Goal: Task Accomplishment & Management: Manage account settings

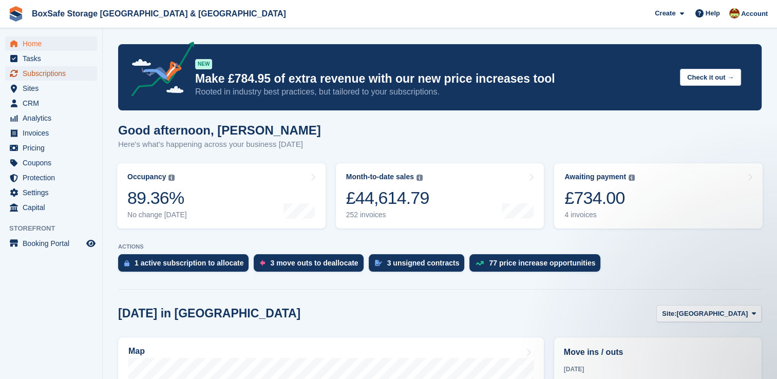
click at [50, 75] on span "Subscriptions" at bounding box center [54, 73] width 62 height 14
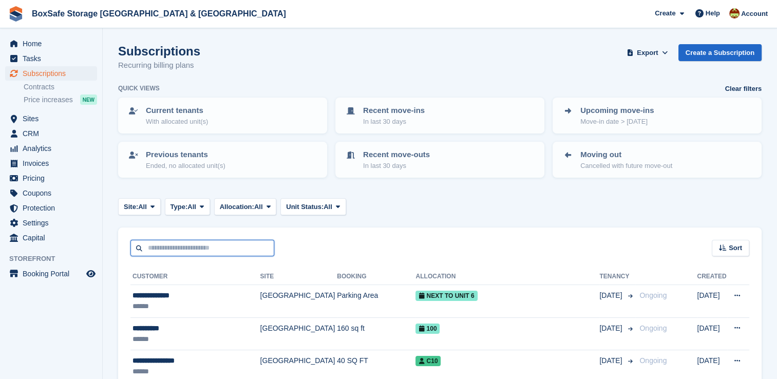
click at [187, 240] on input "text" at bounding box center [202, 248] width 144 height 17
type input "*****"
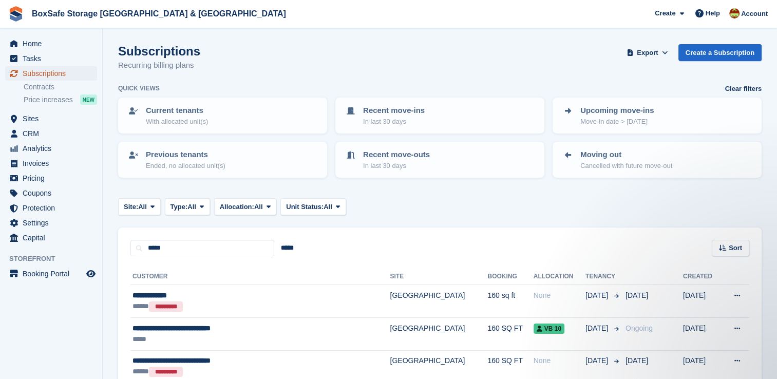
click at [68, 72] on span "Subscriptions" at bounding box center [54, 73] width 62 height 14
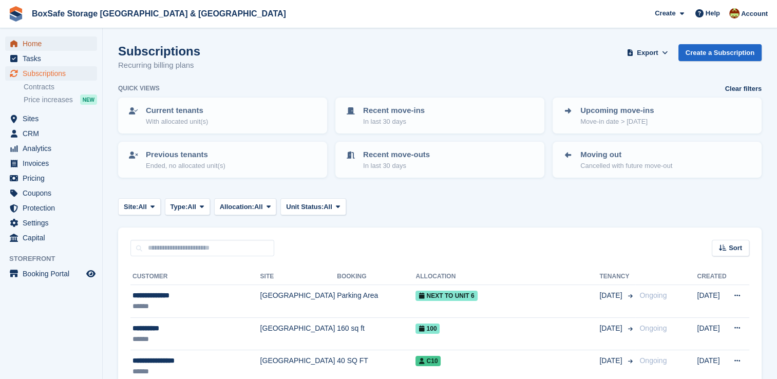
click at [68, 47] on span "Home" at bounding box center [54, 43] width 62 height 14
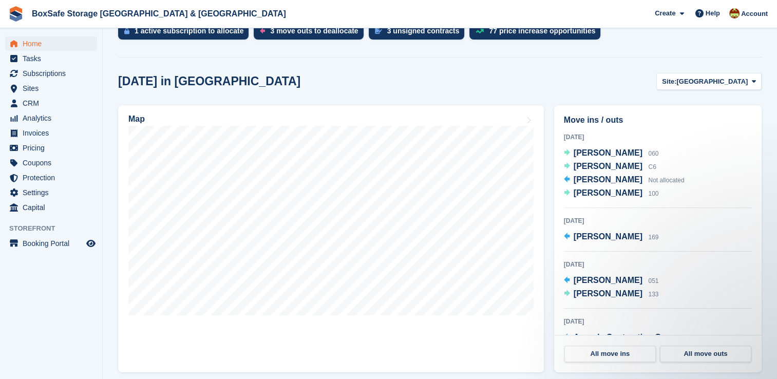
scroll to position [250, 0]
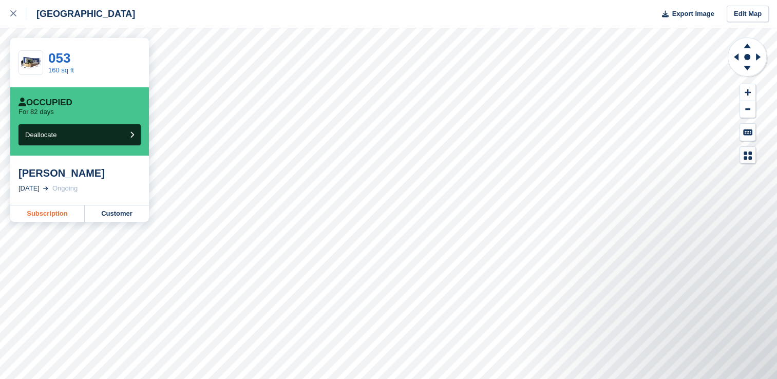
click at [33, 220] on link "Subscription" at bounding box center [47, 213] width 74 height 16
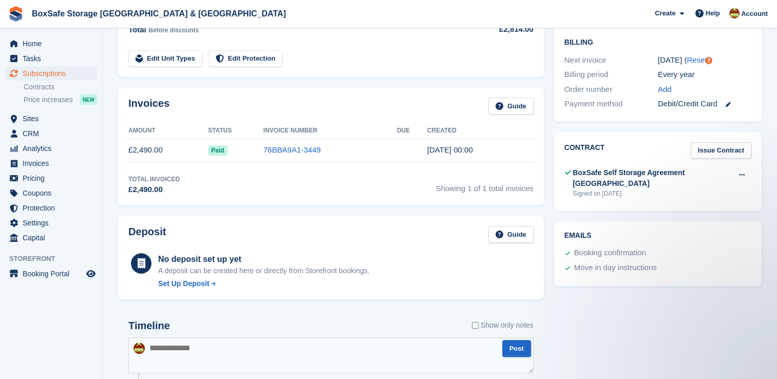
scroll to position [203, 0]
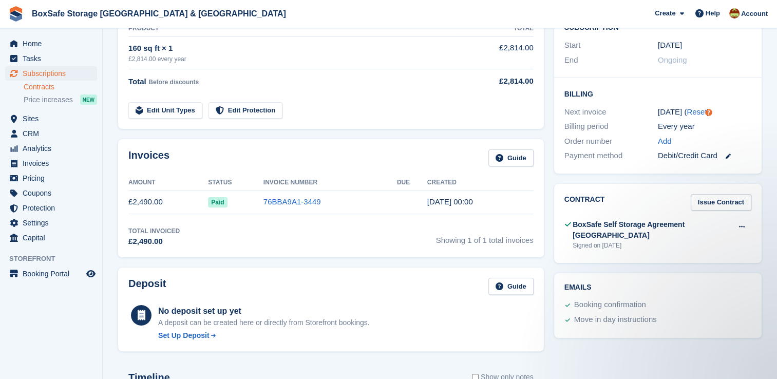
click at [49, 83] on link "Contracts" at bounding box center [60, 87] width 73 height 10
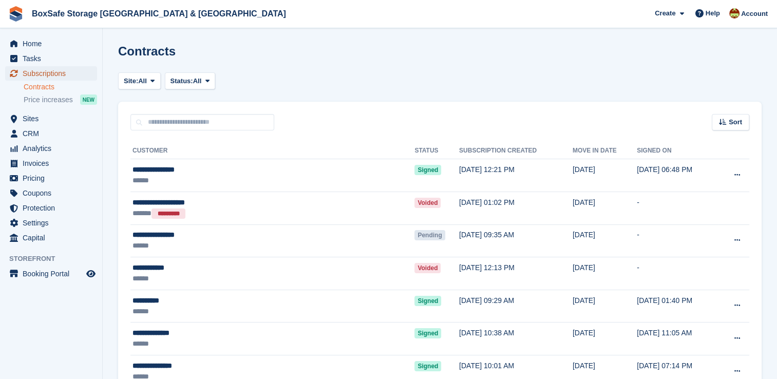
click at [52, 76] on span "Subscriptions" at bounding box center [54, 73] width 62 height 14
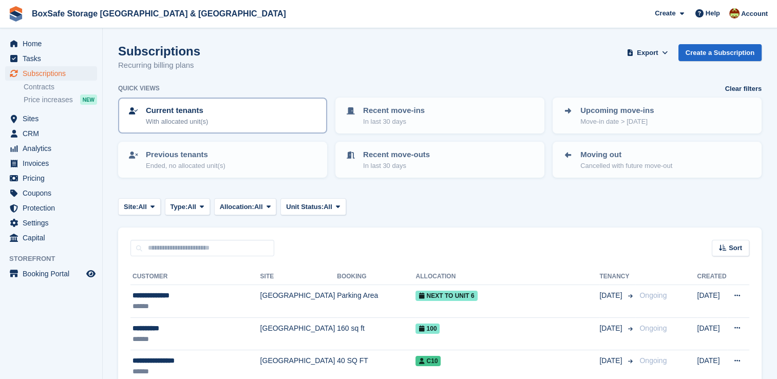
click at [160, 130] on link "Current tenants With allocated unit(s)" at bounding box center [222, 116] width 207 height 34
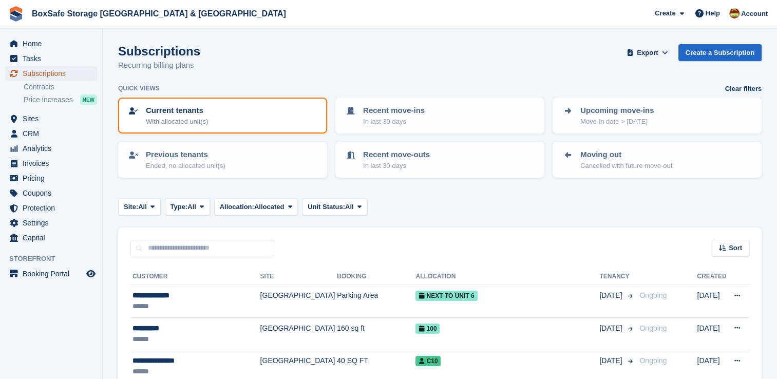
click at [36, 66] on span "Subscriptions" at bounding box center [54, 73] width 62 height 14
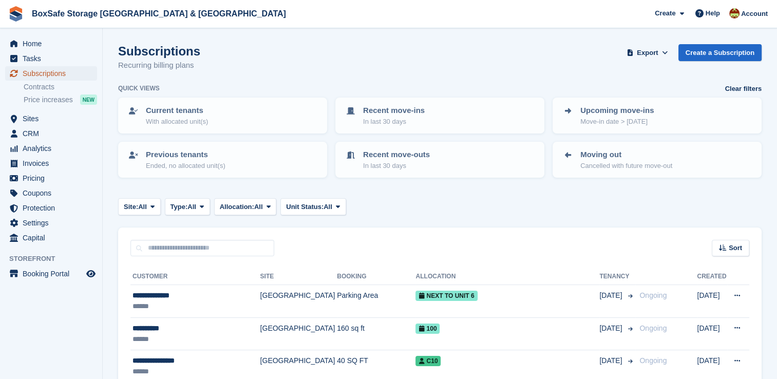
click at [55, 79] on span "Subscriptions" at bounding box center [54, 73] width 62 height 14
click at [181, 249] on input "text" at bounding box center [202, 248] width 144 height 17
type input "*****"
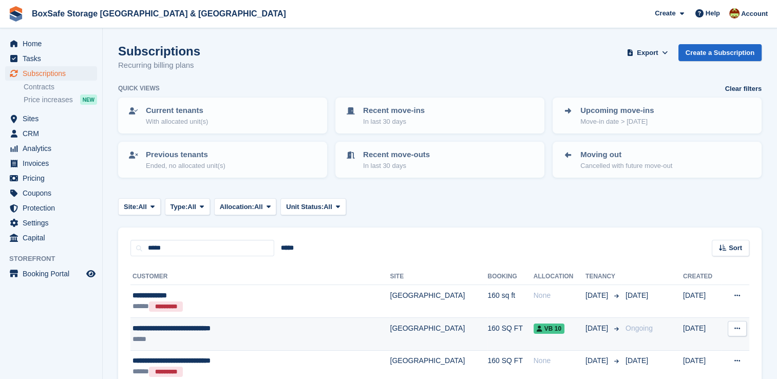
click at [303, 337] on div "*****" at bounding box center [230, 339] width 197 height 11
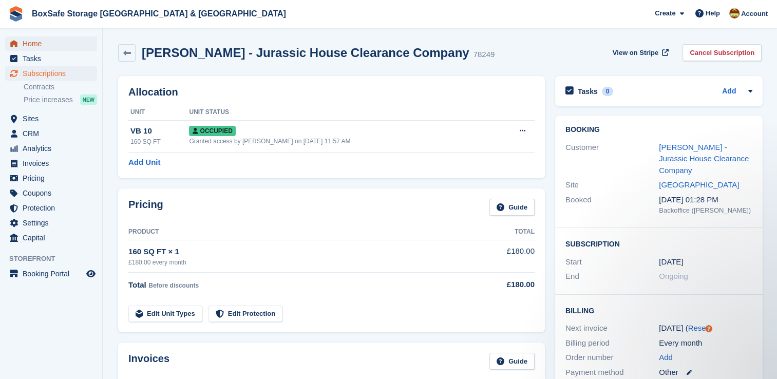
click at [50, 42] on span "Home" at bounding box center [54, 43] width 62 height 14
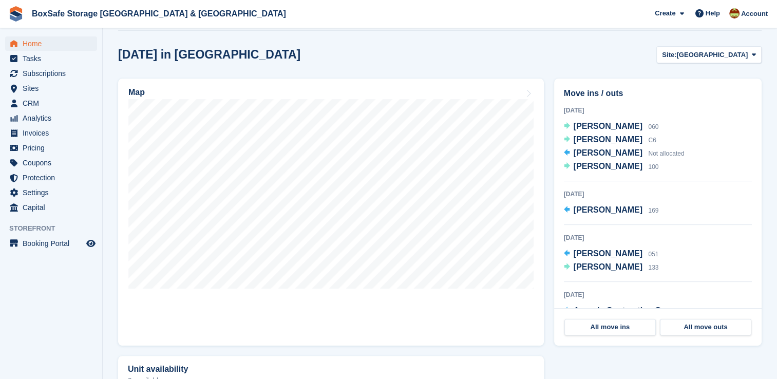
scroll to position [260, 0]
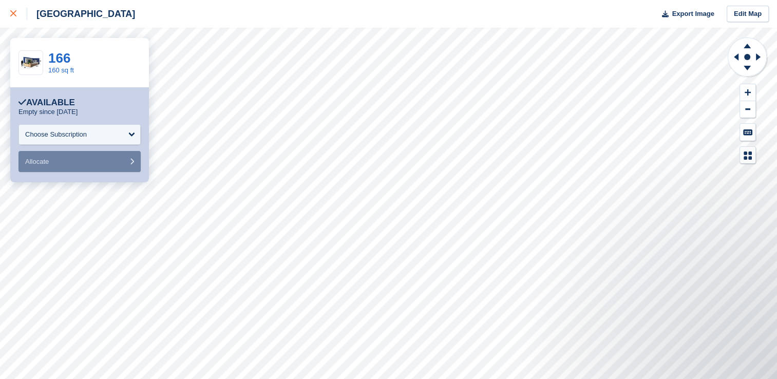
click at [14, 11] on icon at bounding box center [13, 13] width 6 height 6
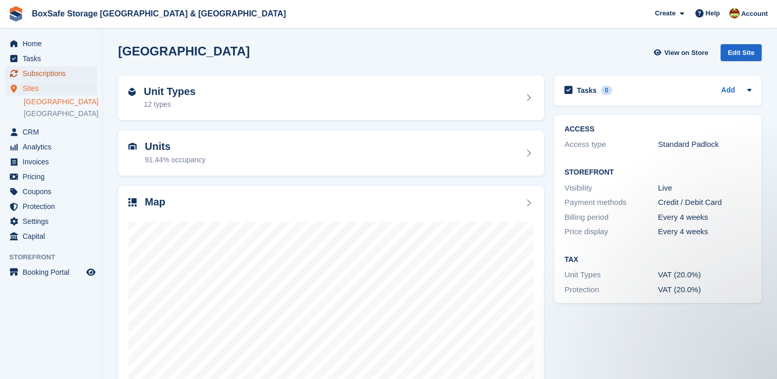
click at [51, 77] on span "Subscriptions" at bounding box center [54, 73] width 62 height 14
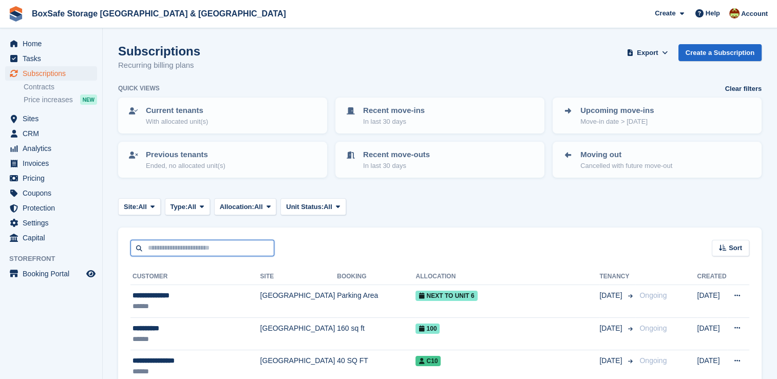
click at [164, 244] on input "text" at bounding box center [202, 248] width 144 height 17
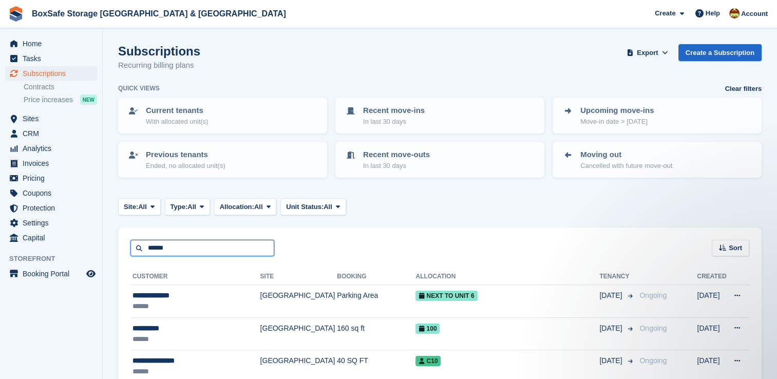
type input "******"
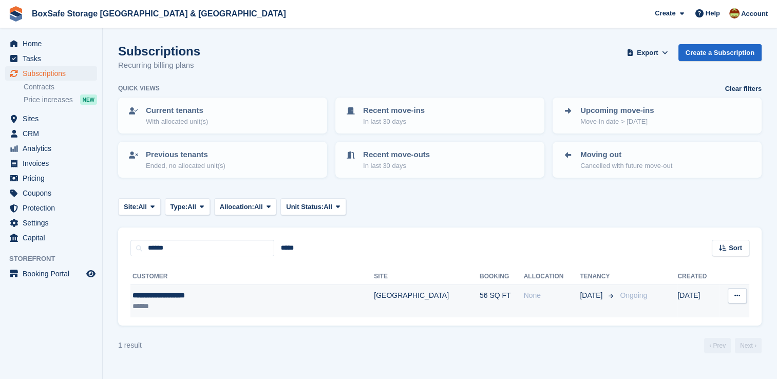
click at [479, 305] on td "56 SQ FT" at bounding box center [501, 301] width 44 height 32
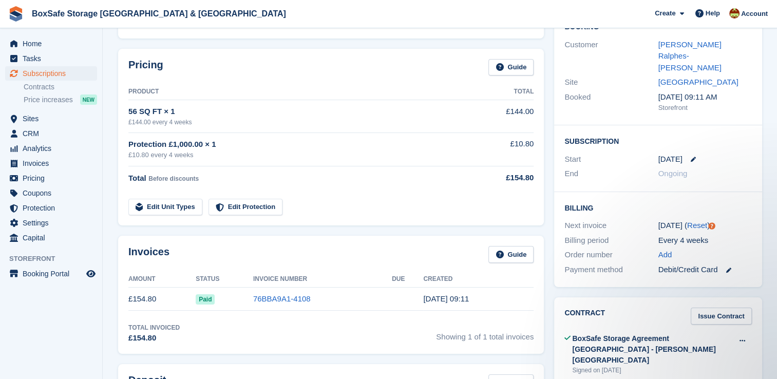
scroll to position [104, 0]
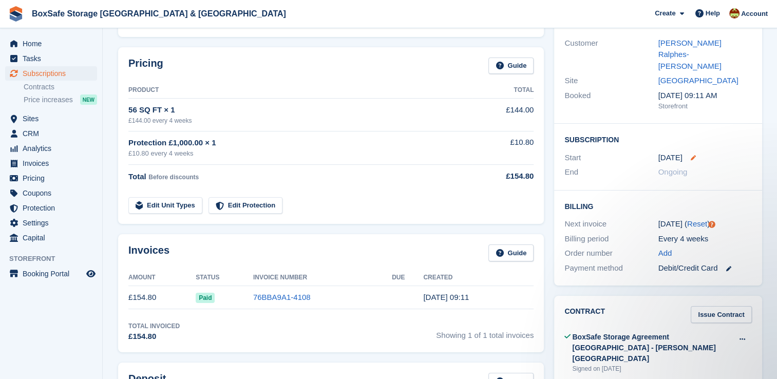
click at [691, 155] on icon at bounding box center [692, 157] width 5 height 5
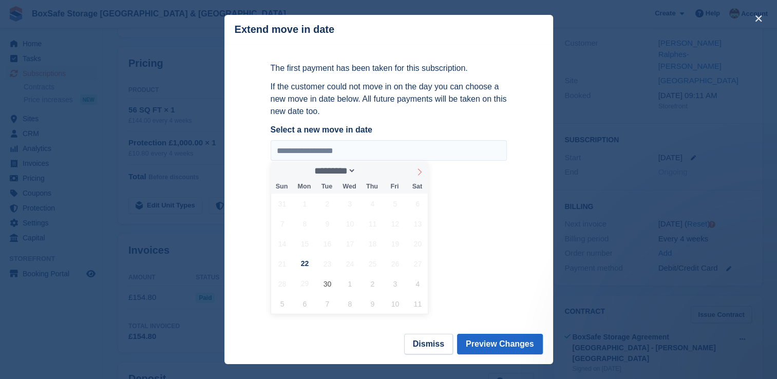
click at [421, 170] on icon at bounding box center [419, 171] width 7 height 7
select select "*"
click at [370, 205] on span "2" at bounding box center [372, 203] width 20 height 20
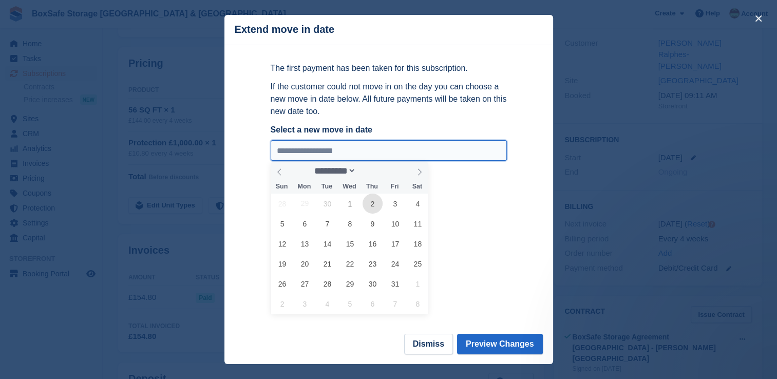
type input "**********"
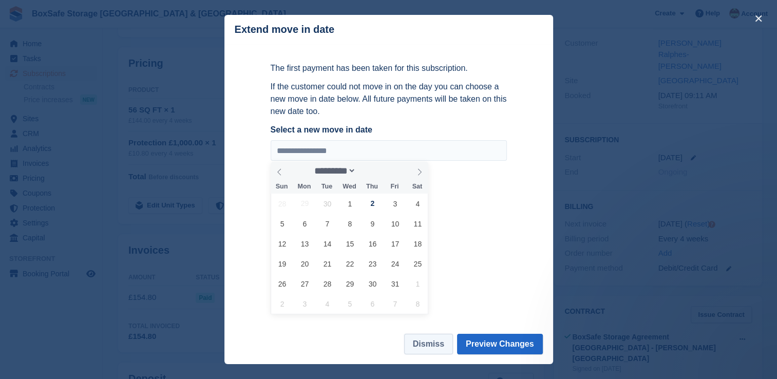
click at [434, 345] on button "Dismiss" at bounding box center [428, 344] width 49 height 21
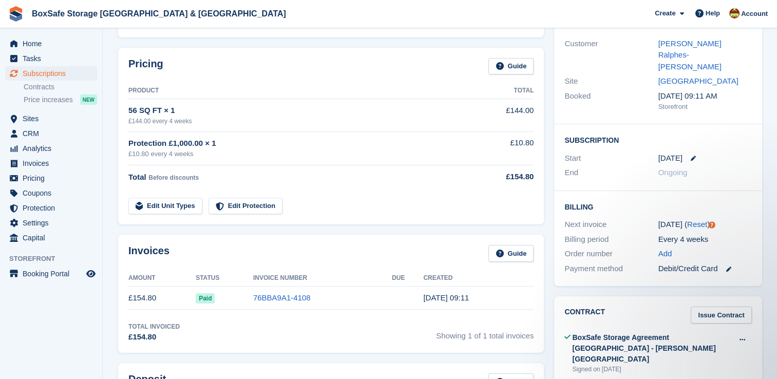
scroll to position [0, 0]
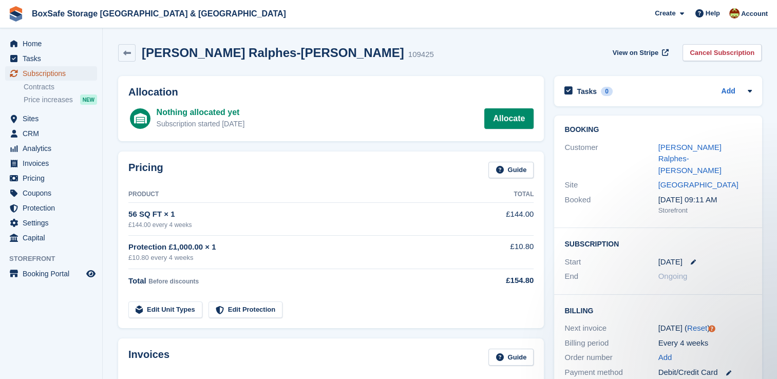
click at [70, 69] on span "Subscriptions" at bounding box center [54, 73] width 62 height 14
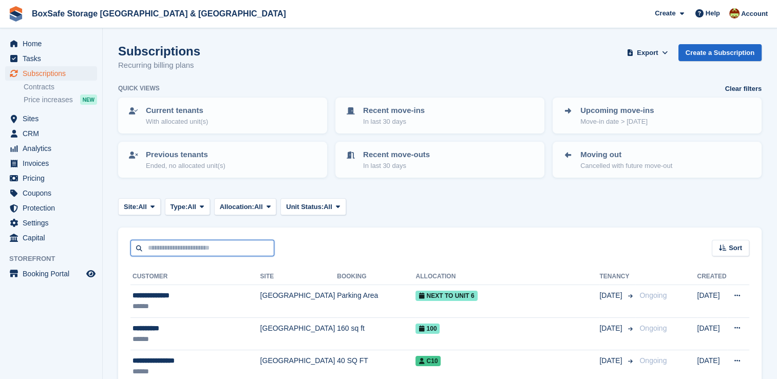
click at [172, 251] on input "text" at bounding box center [202, 248] width 144 height 17
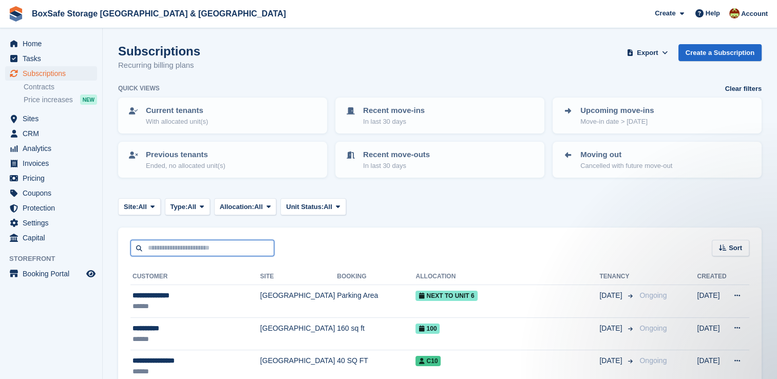
click at [187, 254] on input "text" at bounding box center [202, 248] width 144 height 17
click at [186, 254] on input "text" at bounding box center [202, 248] width 144 height 17
type input "****"
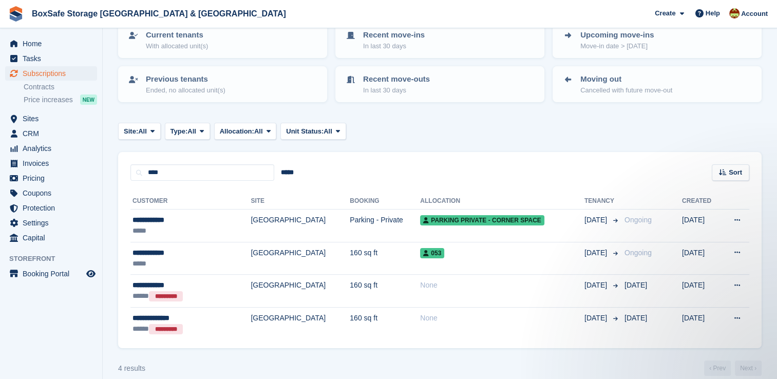
scroll to position [86, 0]
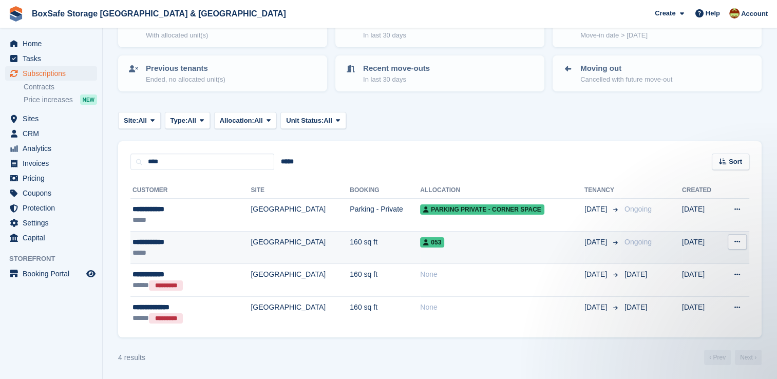
click at [420, 248] on td "053" at bounding box center [502, 247] width 164 height 33
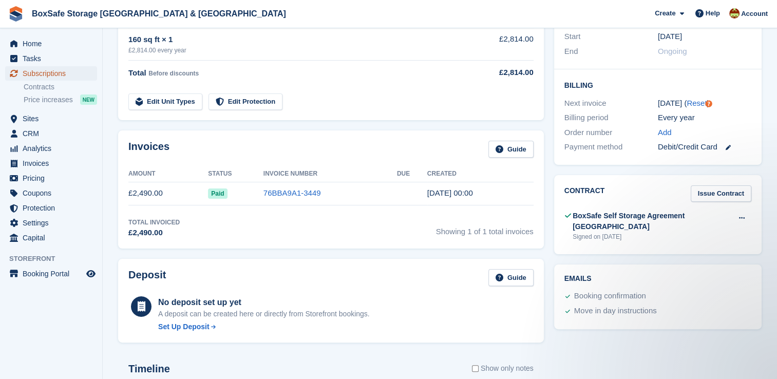
click at [46, 75] on span "Subscriptions" at bounding box center [54, 73] width 62 height 14
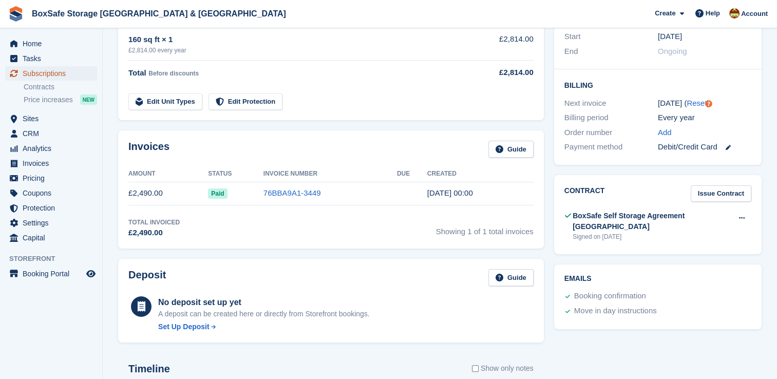
click at [46, 75] on span "Subscriptions" at bounding box center [54, 73] width 62 height 14
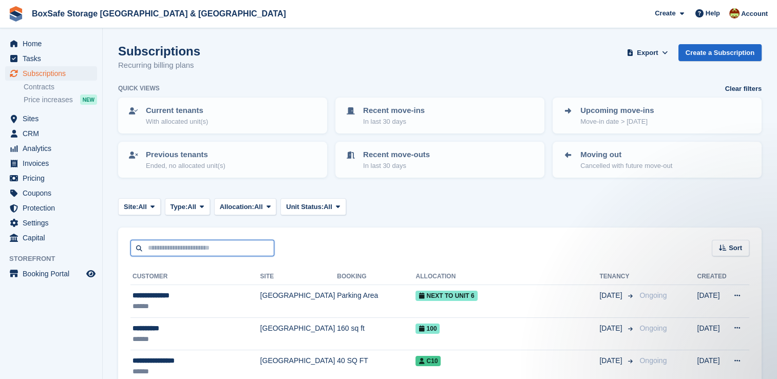
click at [227, 249] on input "text" at bounding box center [202, 248] width 144 height 17
type input "******"
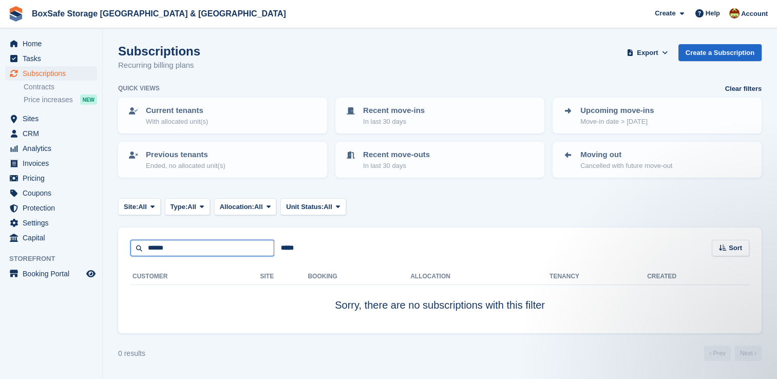
drag, startPoint x: 227, startPoint y: 249, endPoint x: 77, endPoint y: 251, distance: 149.4
click at [77, 251] on div "Home Tasks Subscriptions Subscriptions Subscriptions Contracts Price increases …" at bounding box center [388, 189] width 777 height 379
type input "****"
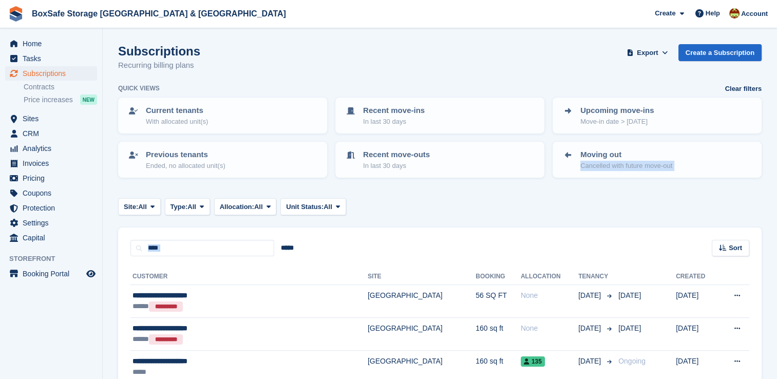
drag, startPoint x: 773, startPoint y: 154, endPoint x: 785, endPoint y: 260, distance: 106.4
click at [776, 260] on html "BoxSafe Storage [GEOGRAPHIC_DATA] & [GEOGRAPHIC_DATA] Create Subscription Invoi…" at bounding box center [388, 189] width 777 height 379
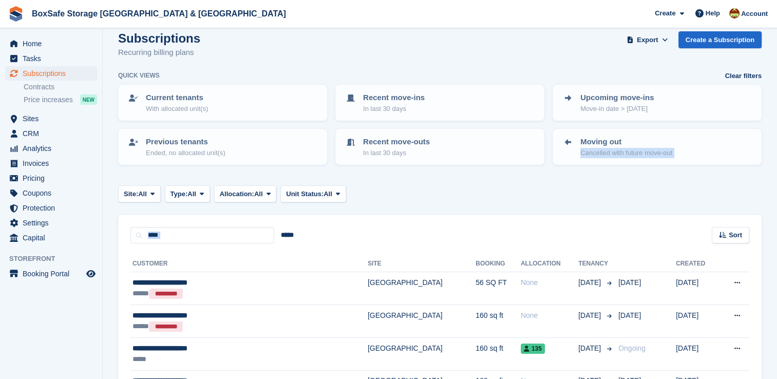
scroll to position [152, 0]
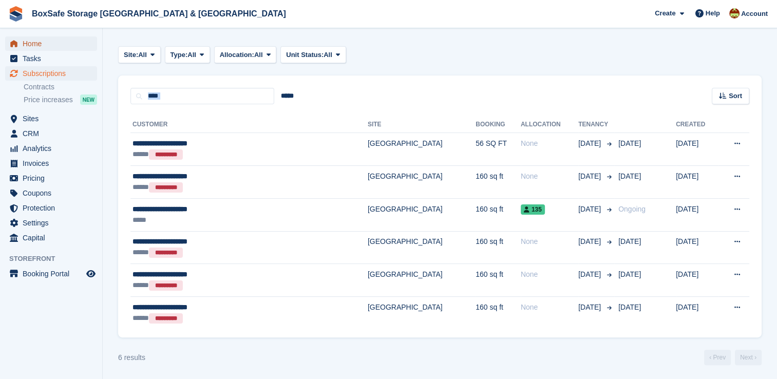
click at [32, 48] on span "Home" at bounding box center [54, 43] width 62 height 14
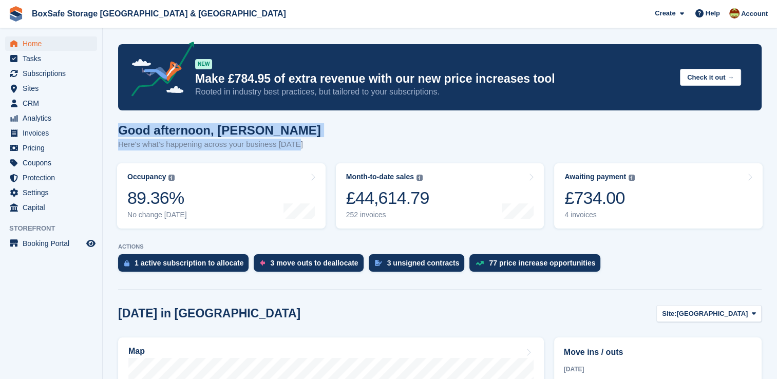
drag, startPoint x: 776, startPoint y: 101, endPoint x: 786, endPoint y: 157, distance: 56.8
click at [776, 157] on html "BoxSafe Storage [GEOGRAPHIC_DATA] & [GEOGRAPHIC_DATA] Create Subscription Invoi…" at bounding box center [388, 189] width 777 height 379
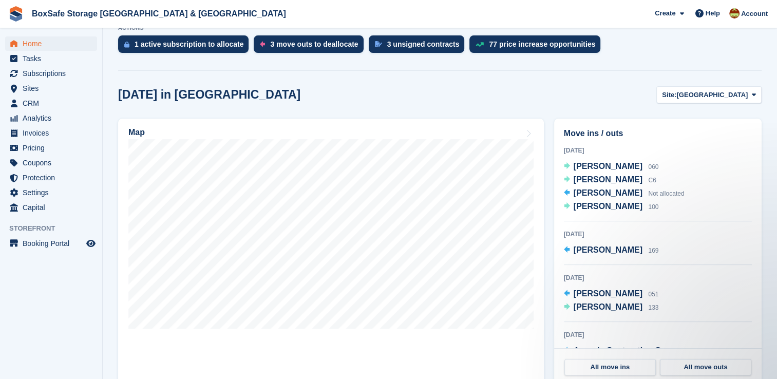
scroll to position [220, 0]
